Goal: Check status: Check status

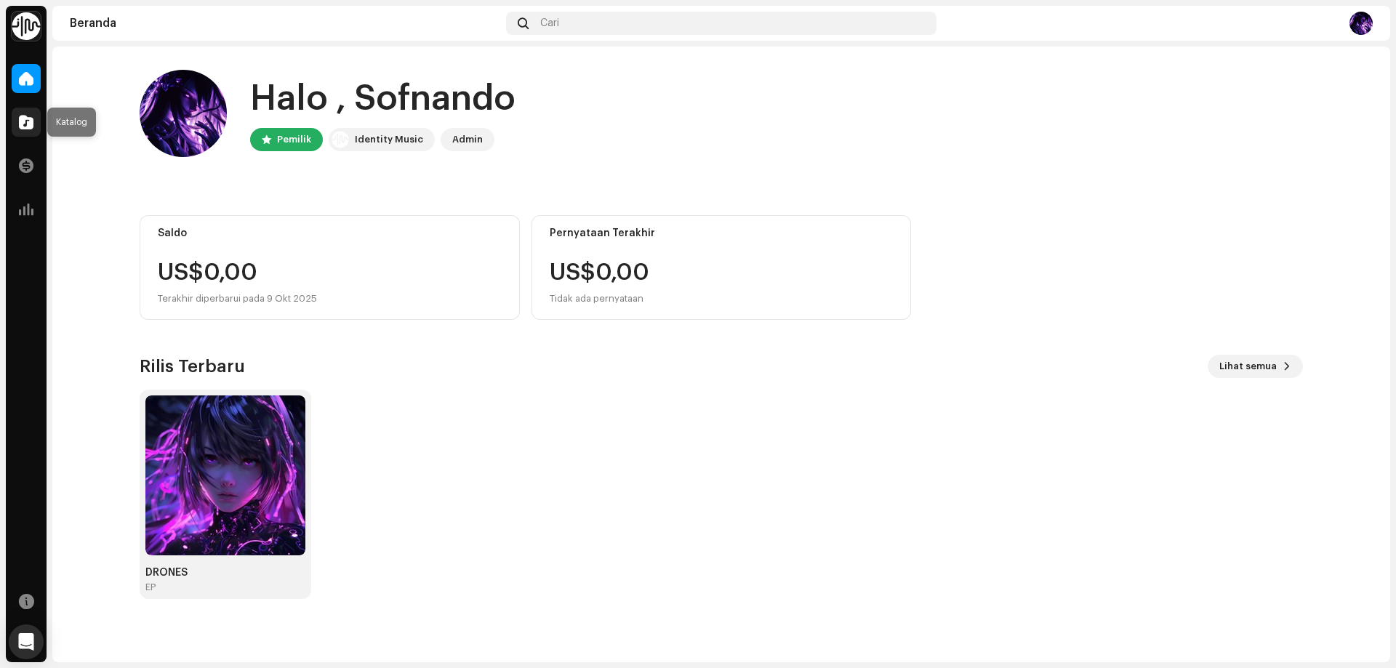
click at [20, 111] on div at bounding box center [26, 122] width 29 height 29
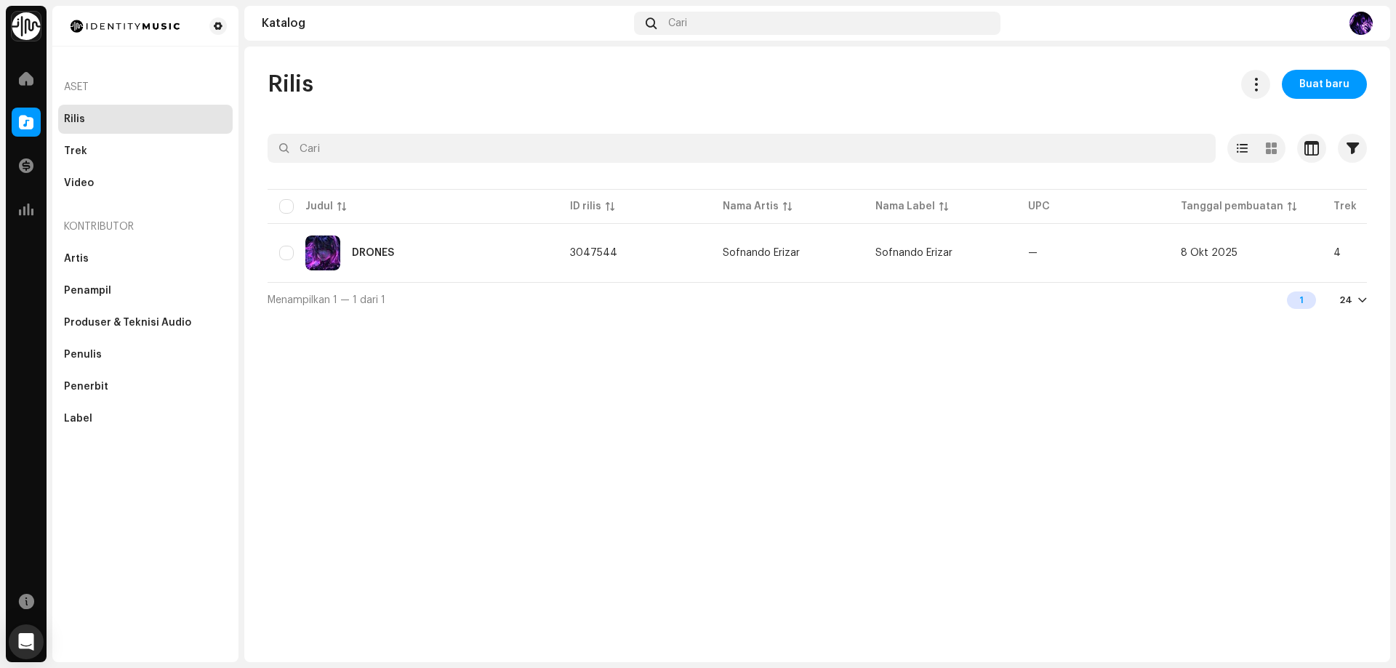
click at [622, 653] on div "Rilis Buat baru Dipilih 0 Opsi Filter Status distribusi Tidak Pernah Didistribu…" at bounding box center [817, 355] width 1146 height 616
drag, startPoint x: 100, startPoint y: 149, endPoint x: 965, endPoint y: 4, distance: 877.6
click at [100, 149] on div "Trek" at bounding box center [145, 151] width 163 height 12
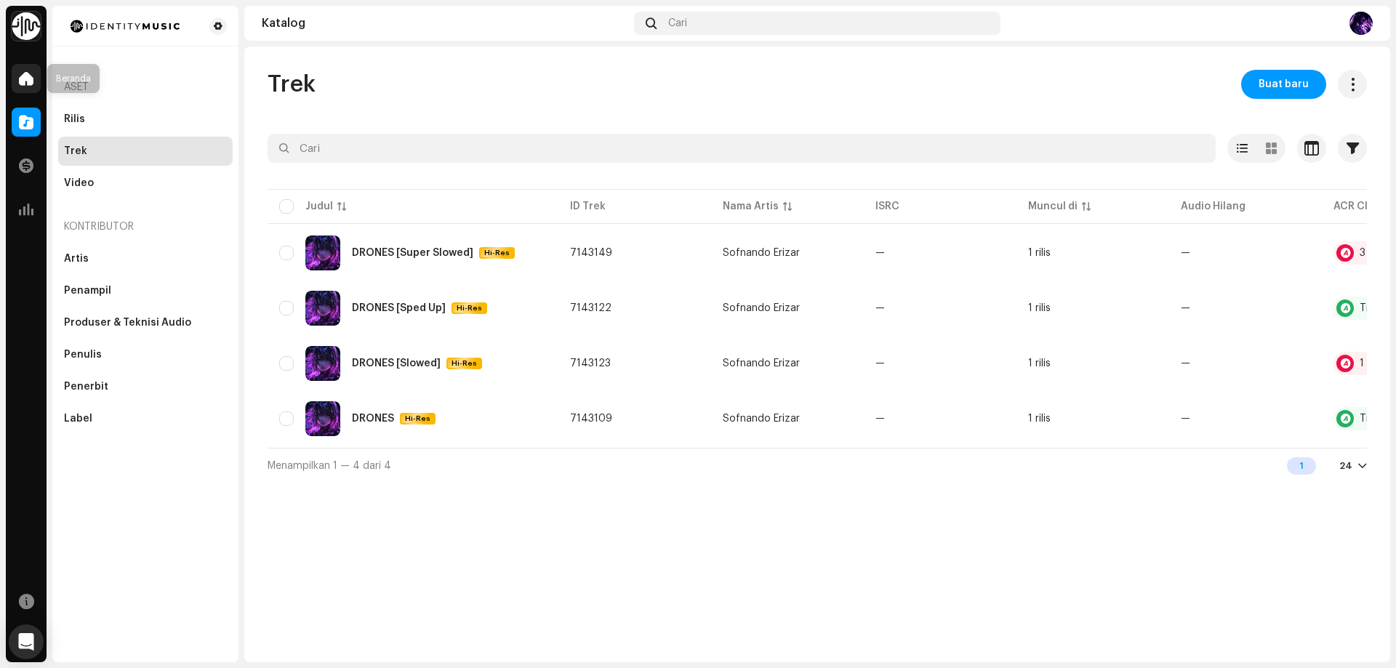
click at [36, 77] on div at bounding box center [26, 78] width 29 height 29
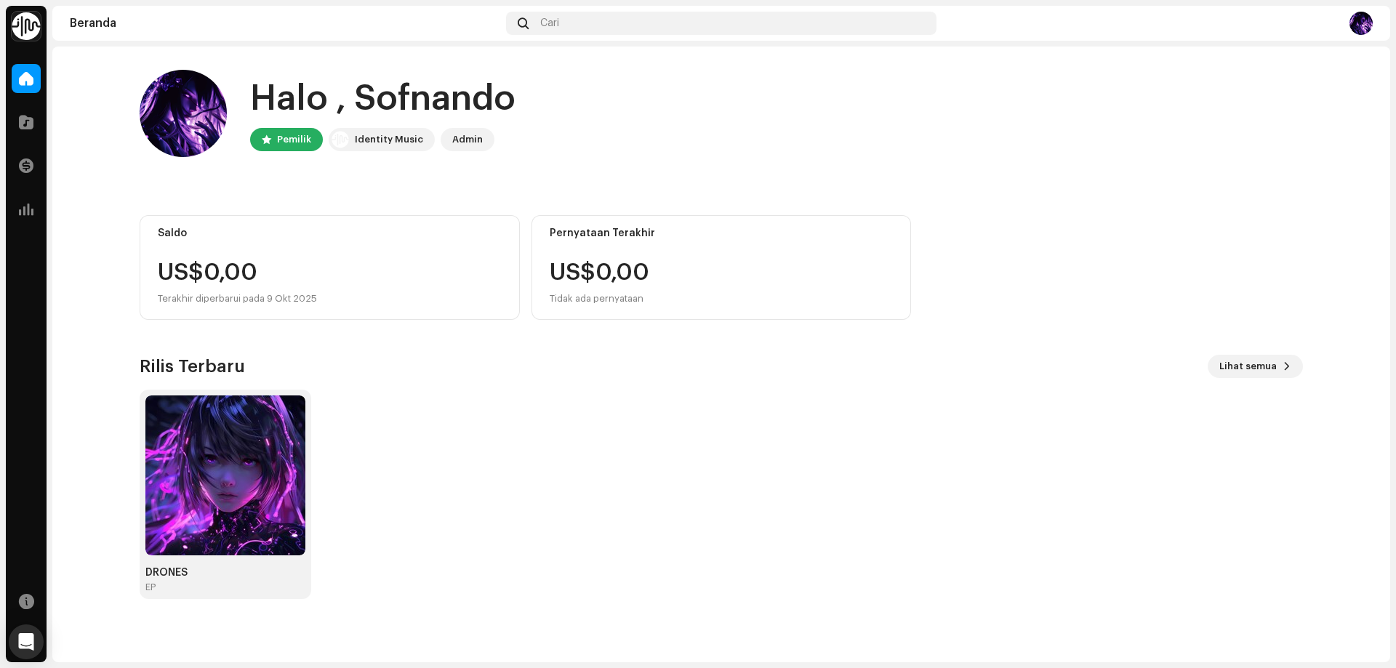
click at [389, 147] on div "Identity Music" at bounding box center [389, 139] width 68 height 17
click at [195, 476] on img at bounding box center [225, 476] width 160 height 160
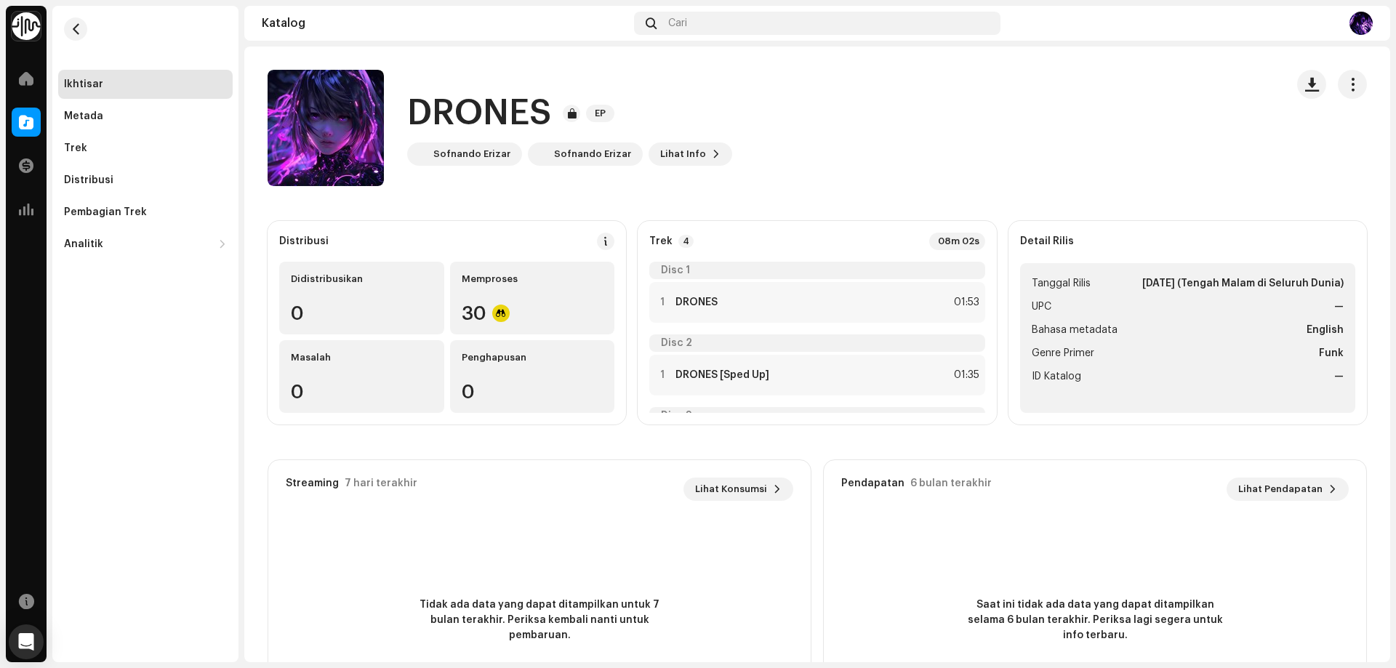
click at [129, 388] on div "Ikhtisar Metada Trek Distribusi Pembagian Trek Analitik Konsumsi Interaksi Pend…" at bounding box center [145, 334] width 186 height 657
click at [495, 300] on div "Memproses 30" at bounding box center [532, 298] width 165 height 73
